Goal: Navigation & Orientation: Understand site structure

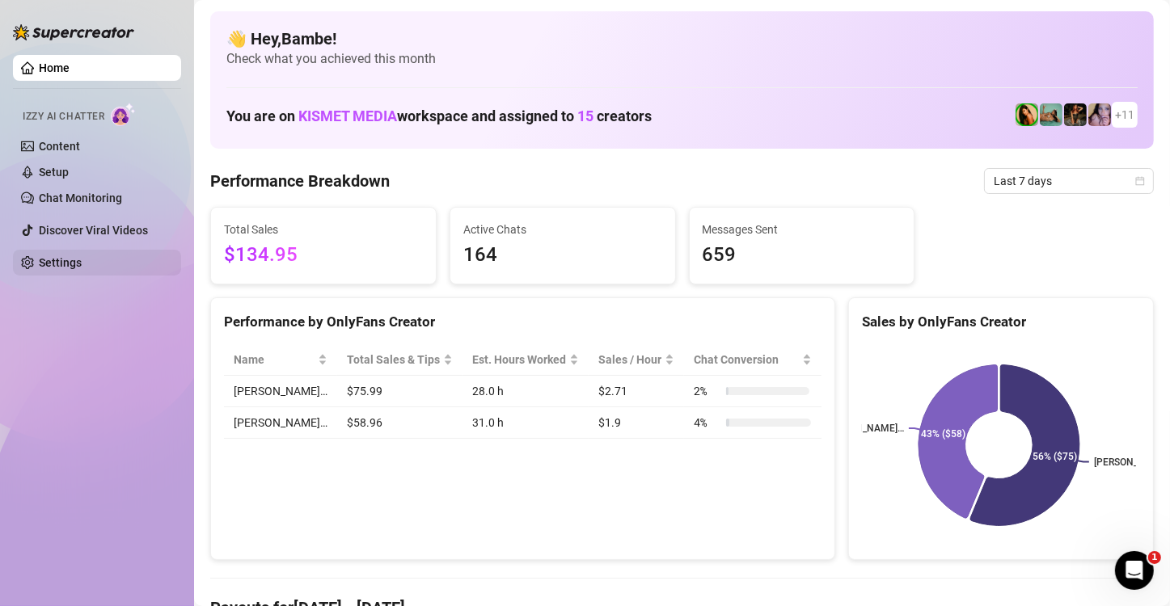
click at [82, 262] on link "Settings" at bounding box center [60, 262] width 43 height 13
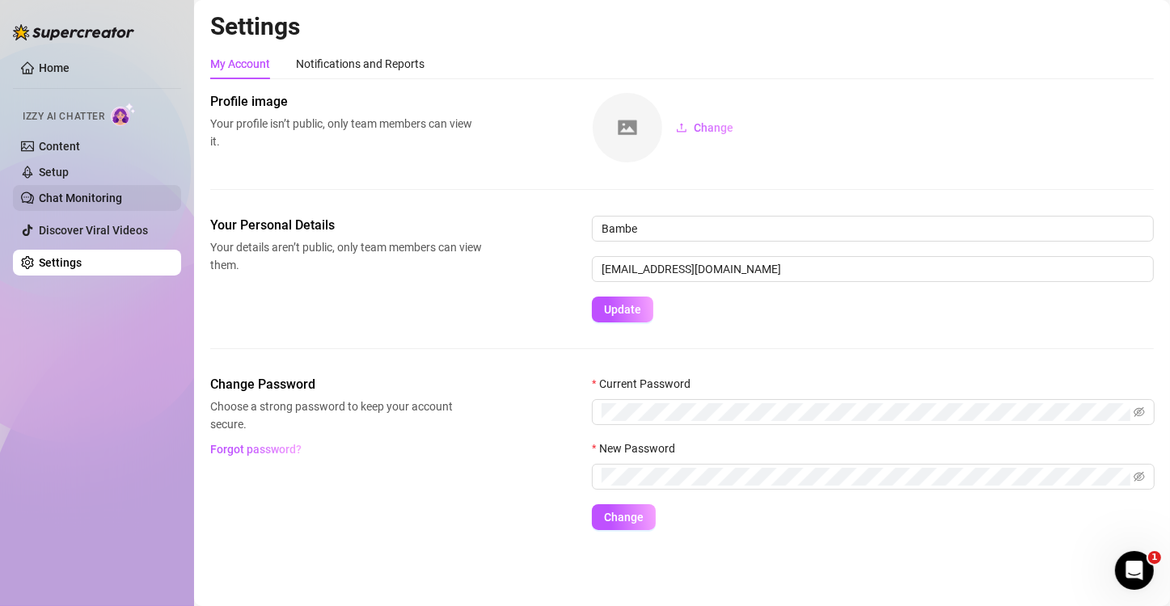
click at [120, 199] on link "Chat Monitoring" at bounding box center [80, 198] width 83 height 13
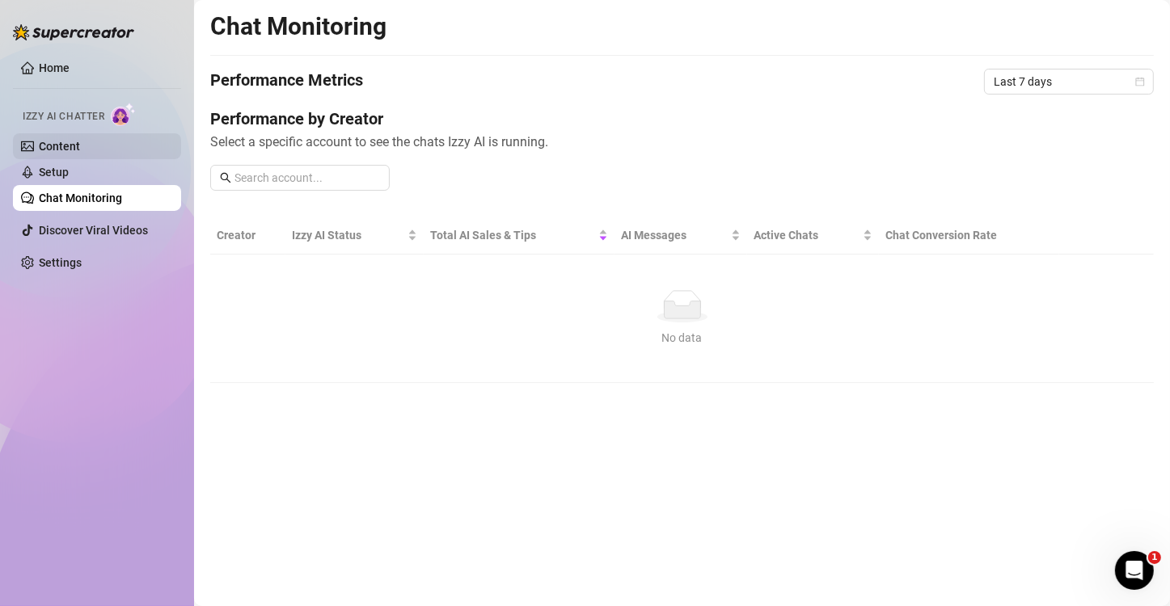
click at [80, 146] on link "Content" at bounding box center [59, 146] width 41 height 13
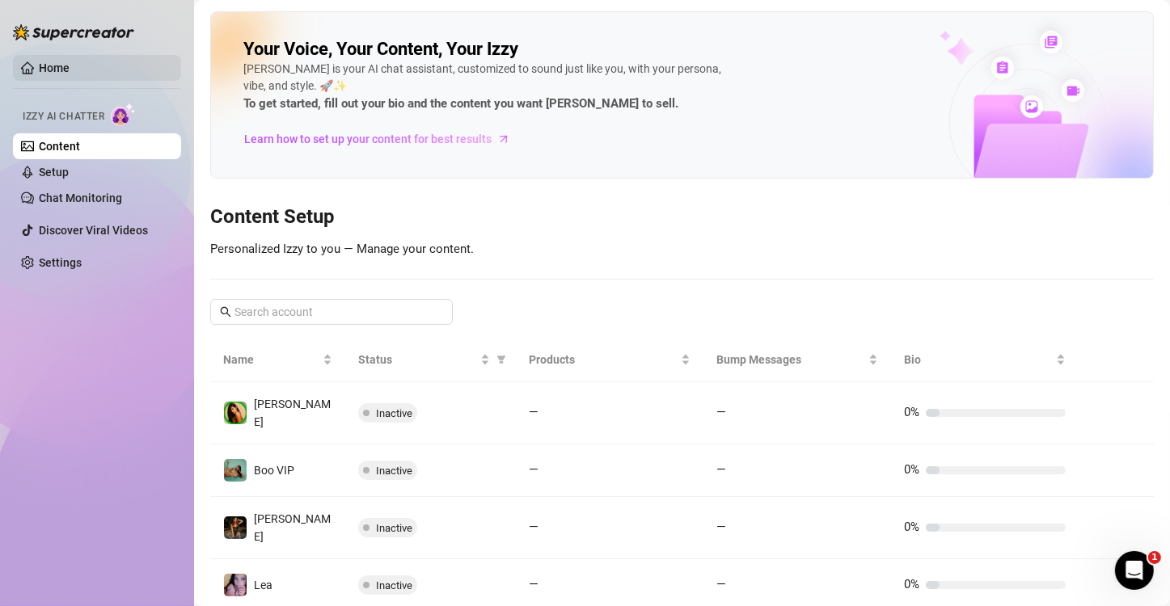
click at [65, 66] on link "Home" at bounding box center [54, 67] width 31 height 13
